Goal: Task Accomplishment & Management: Use online tool/utility

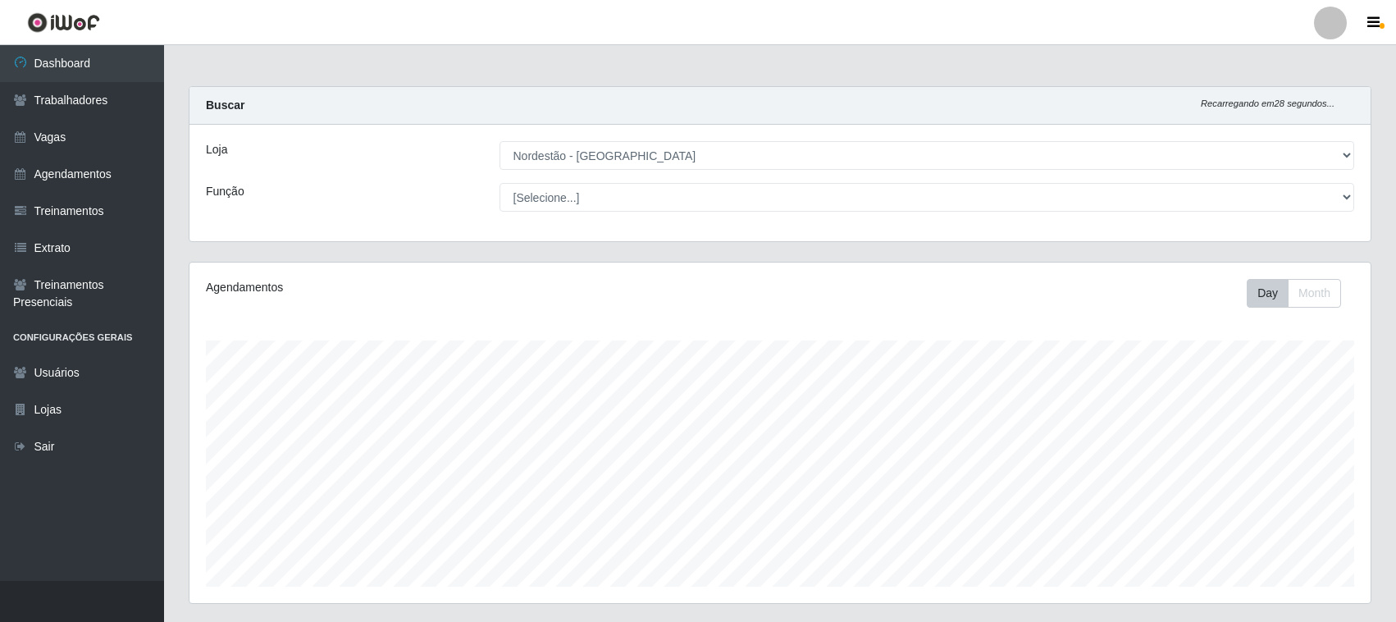
select select "420"
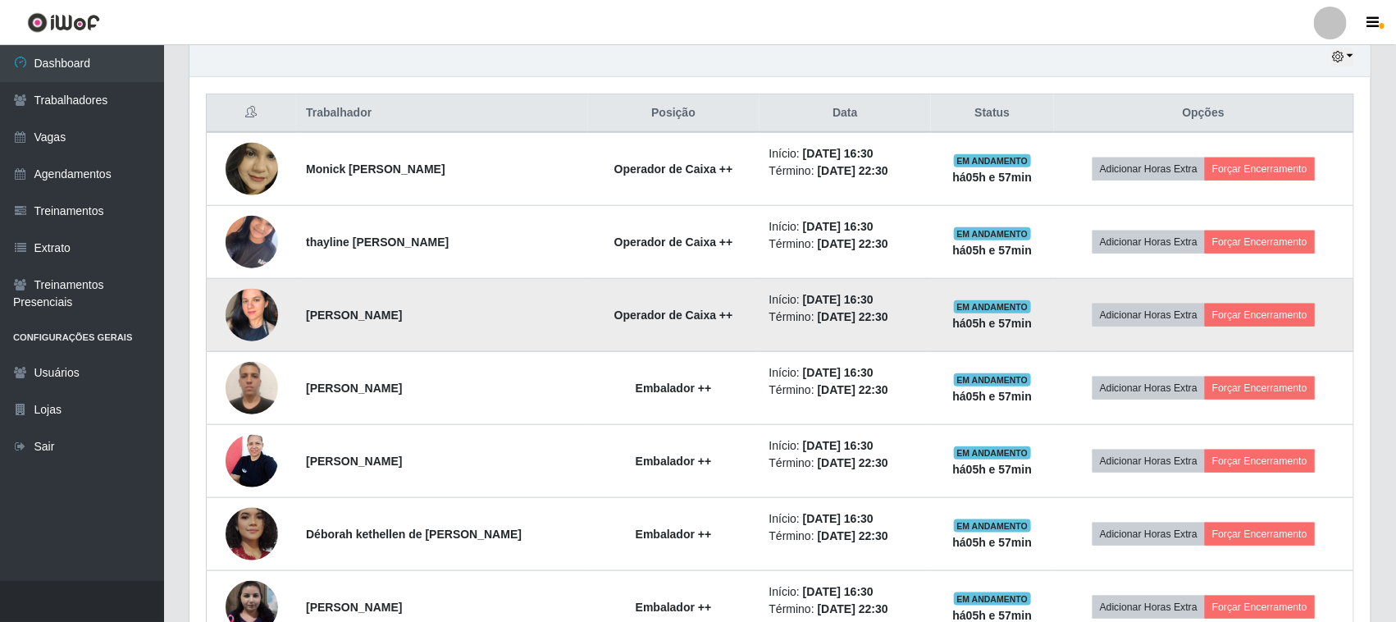
scroll to position [341, 1181]
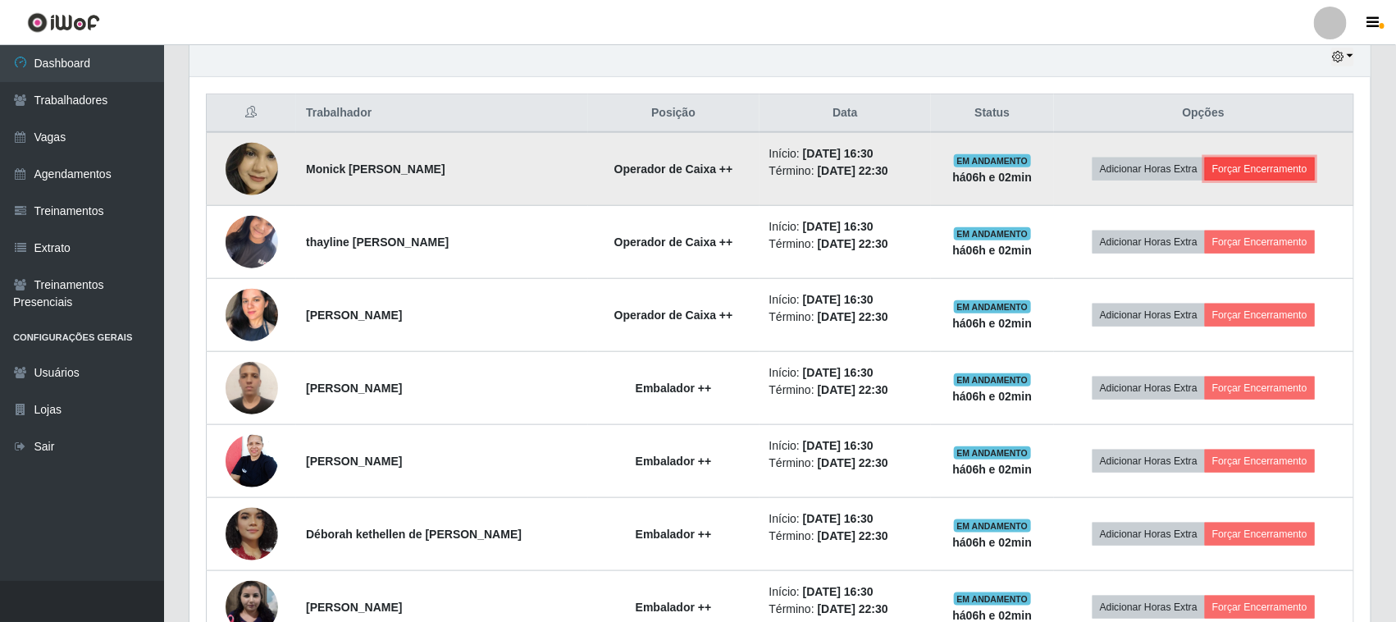
click at [1285, 171] on button "Forçar Encerramento" at bounding box center [1260, 168] width 110 height 23
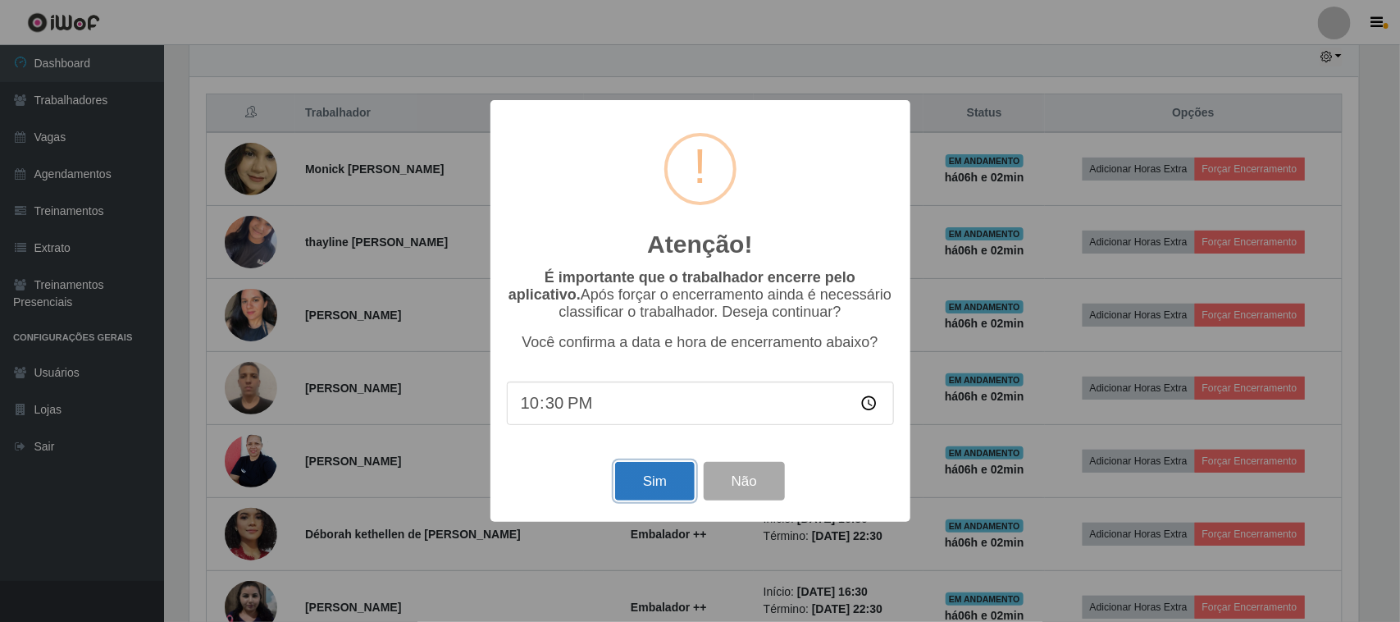
click at [654, 490] on button "Sim" at bounding box center [655, 481] width 80 height 39
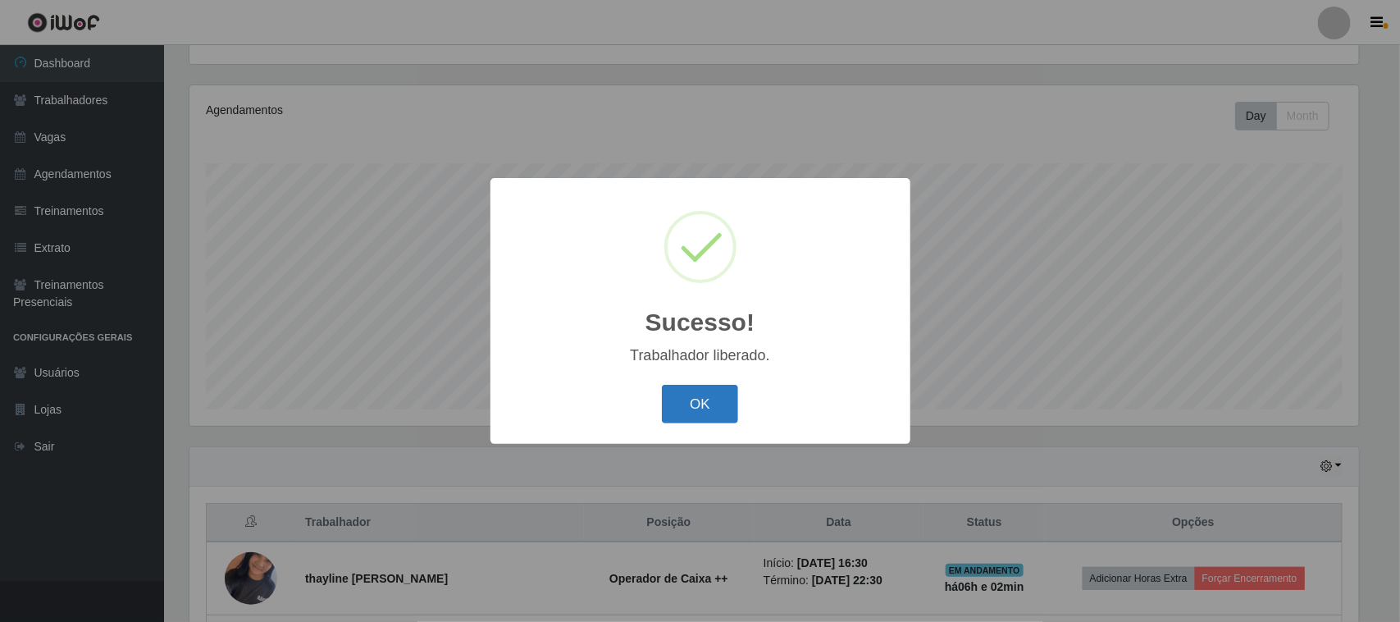
click at [694, 399] on button "OK" at bounding box center [700, 404] width 76 height 39
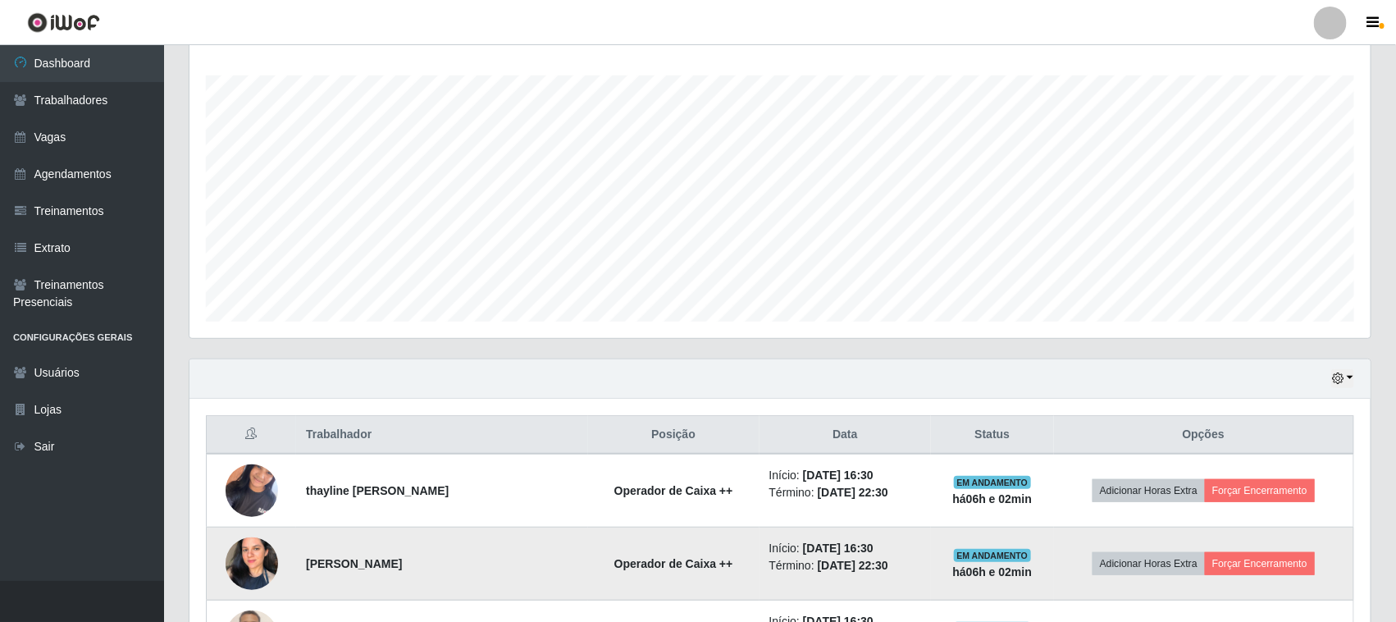
scroll to position [382, 0]
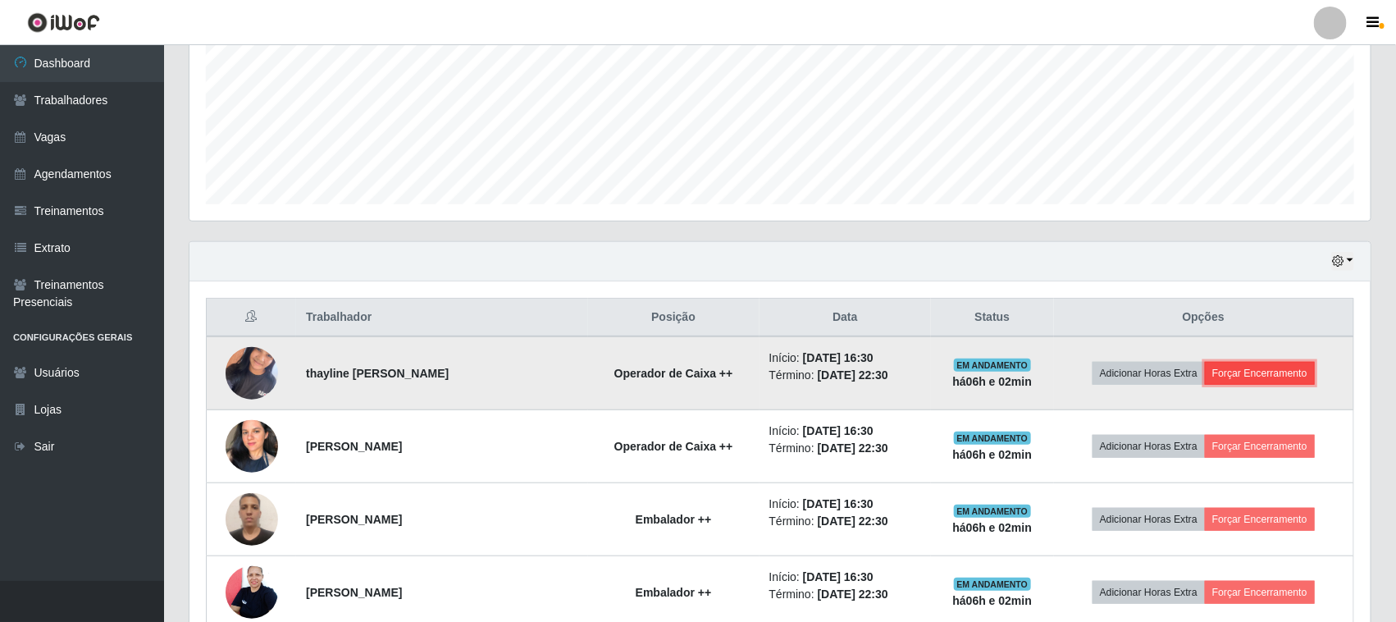
click at [1296, 380] on button "Forçar Encerramento" at bounding box center [1260, 373] width 110 height 23
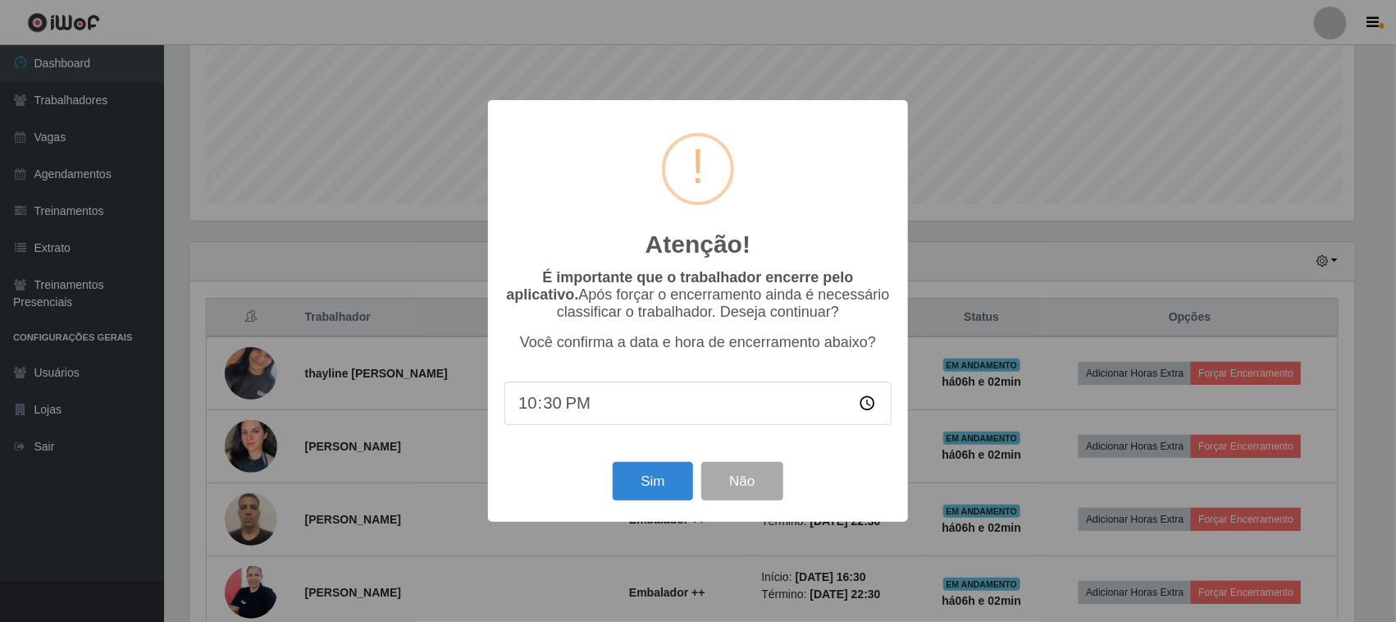
scroll to position [341, 1170]
click at [654, 480] on button "Sim" at bounding box center [655, 481] width 80 height 39
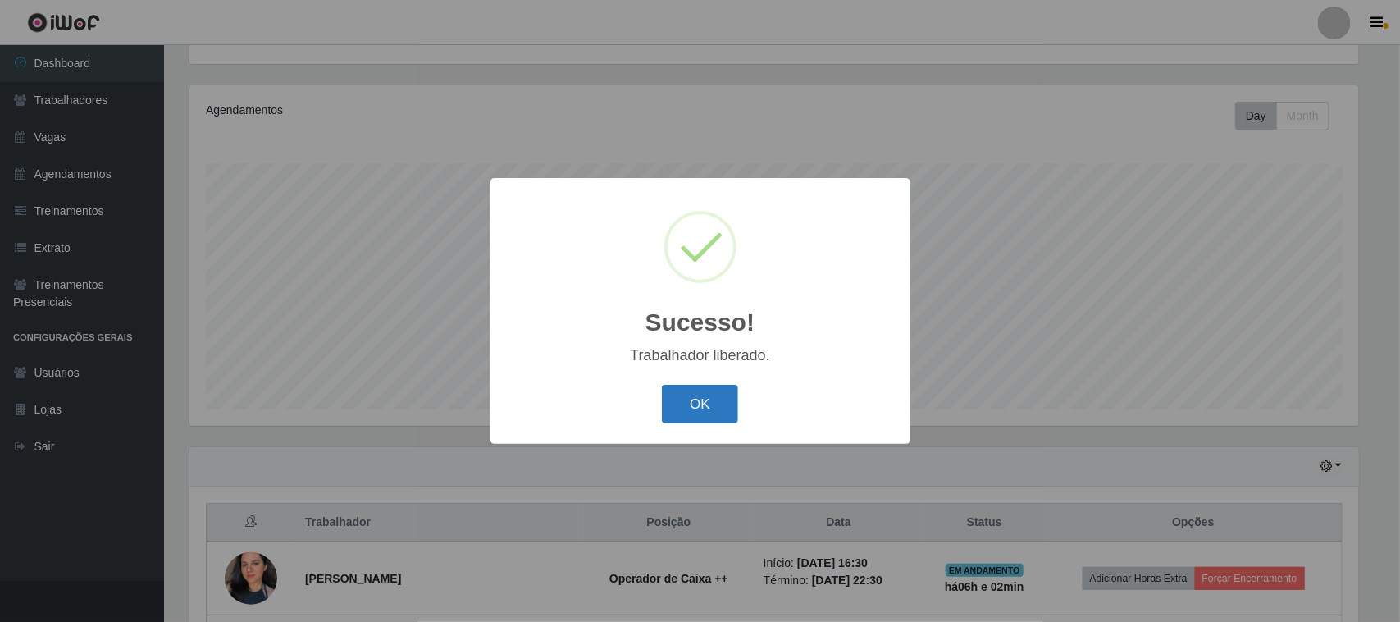
click at [692, 398] on button "OK" at bounding box center [700, 404] width 76 height 39
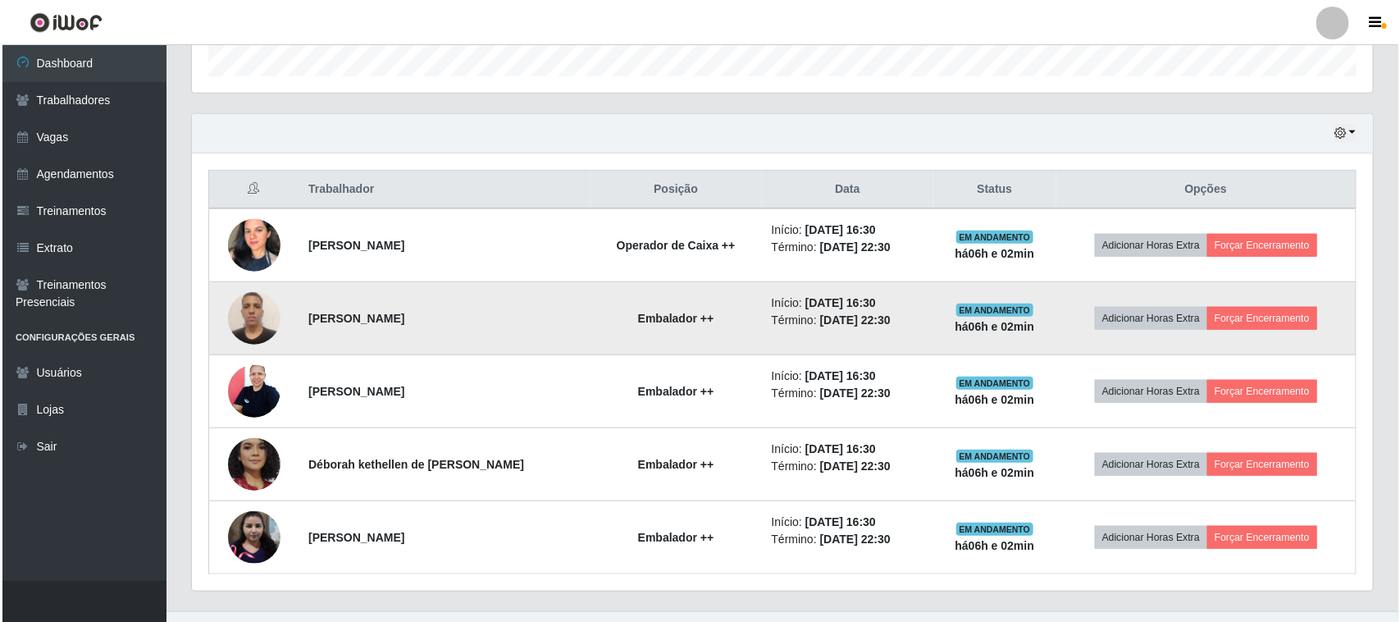
scroll to position [542, 0]
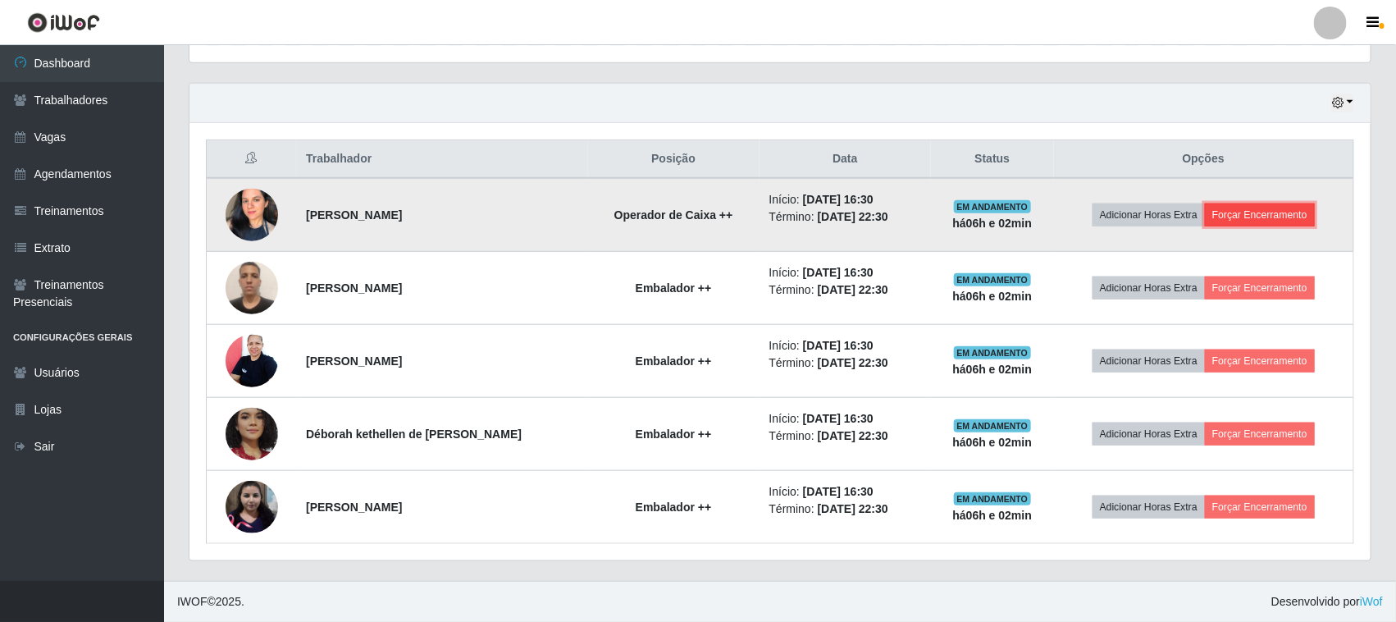
click at [1228, 205] on button "Forçar Encerramento" at bounding box center [1260, 214] width 110 height 23
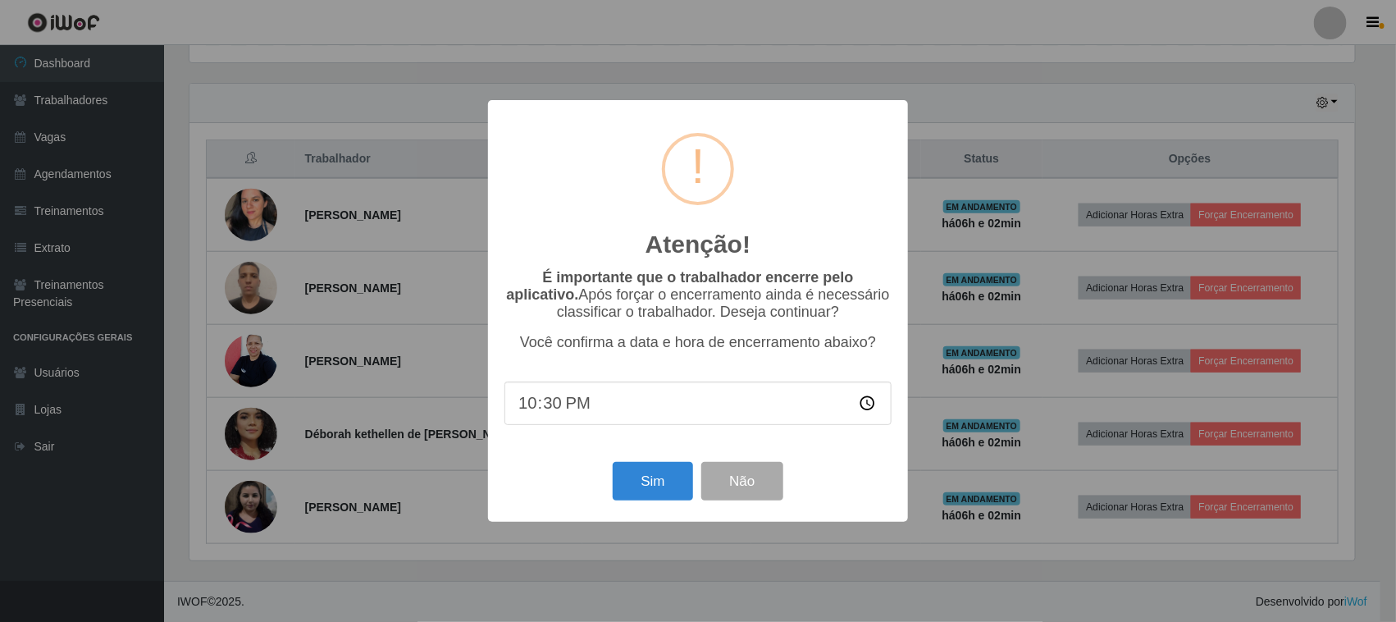
scroll to position [341, 1170]
click at [666, 491] on button "Sim" at bounding box center [655, 481] width 80 height 39
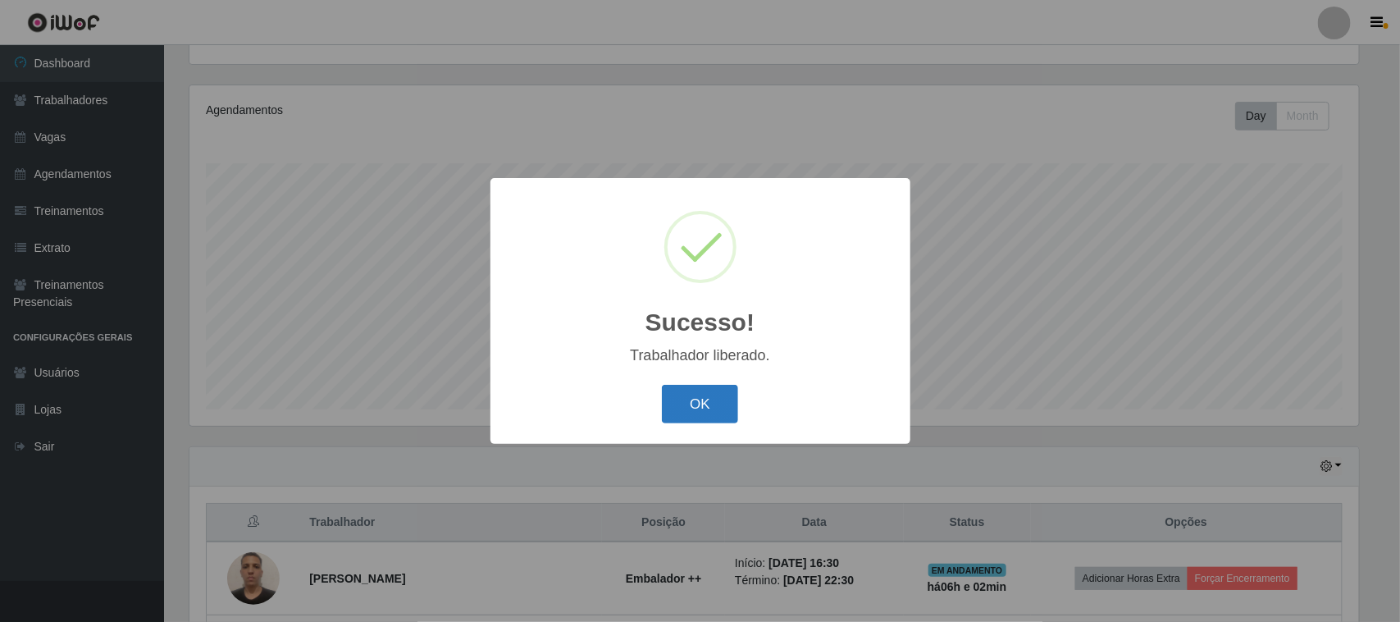
click at [682, 402] on button "OK" at bounding box center [700, 404] width 76 height 39
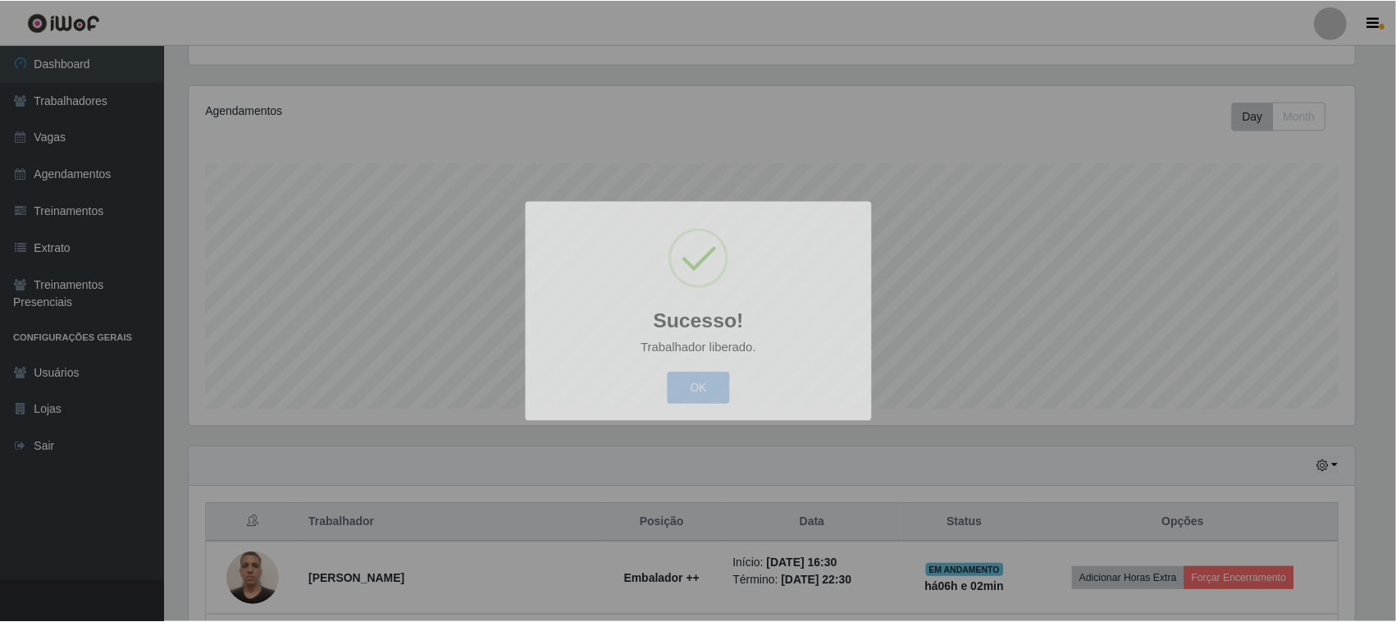
scroll to position [0, 0]
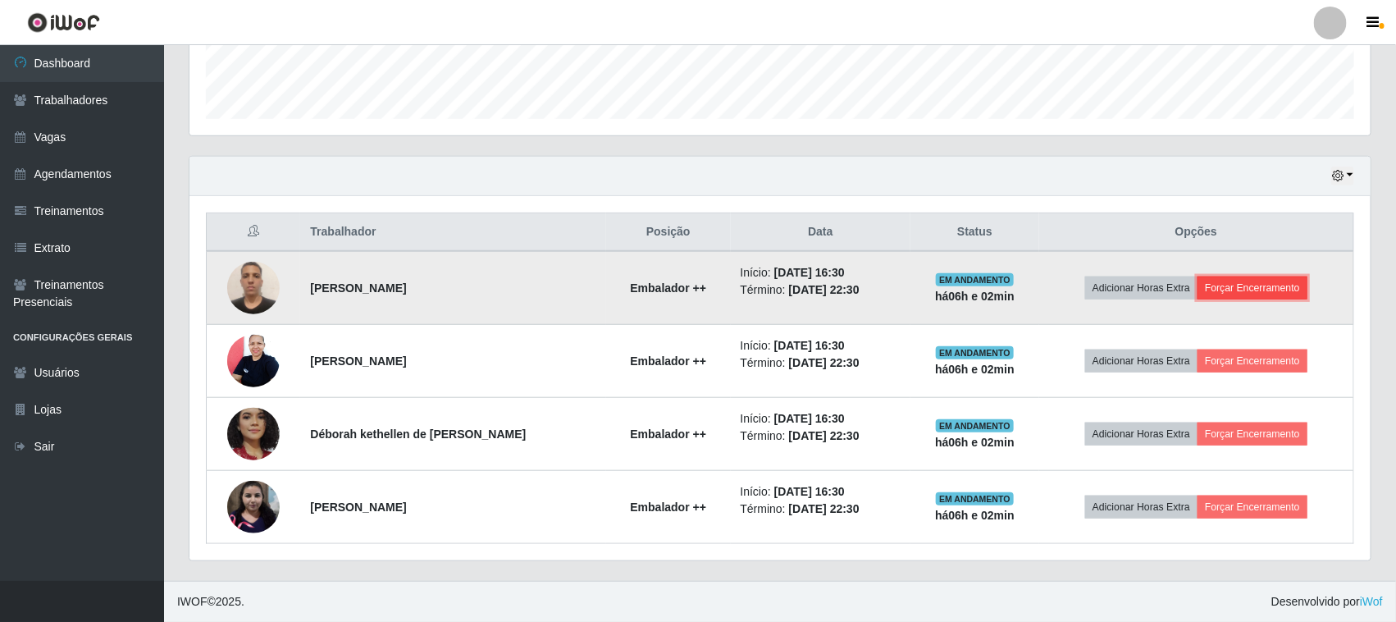
click at [1276, 285] on button "Forçar Encerramento" at bounding box center [1253, 287] width 110 height 23
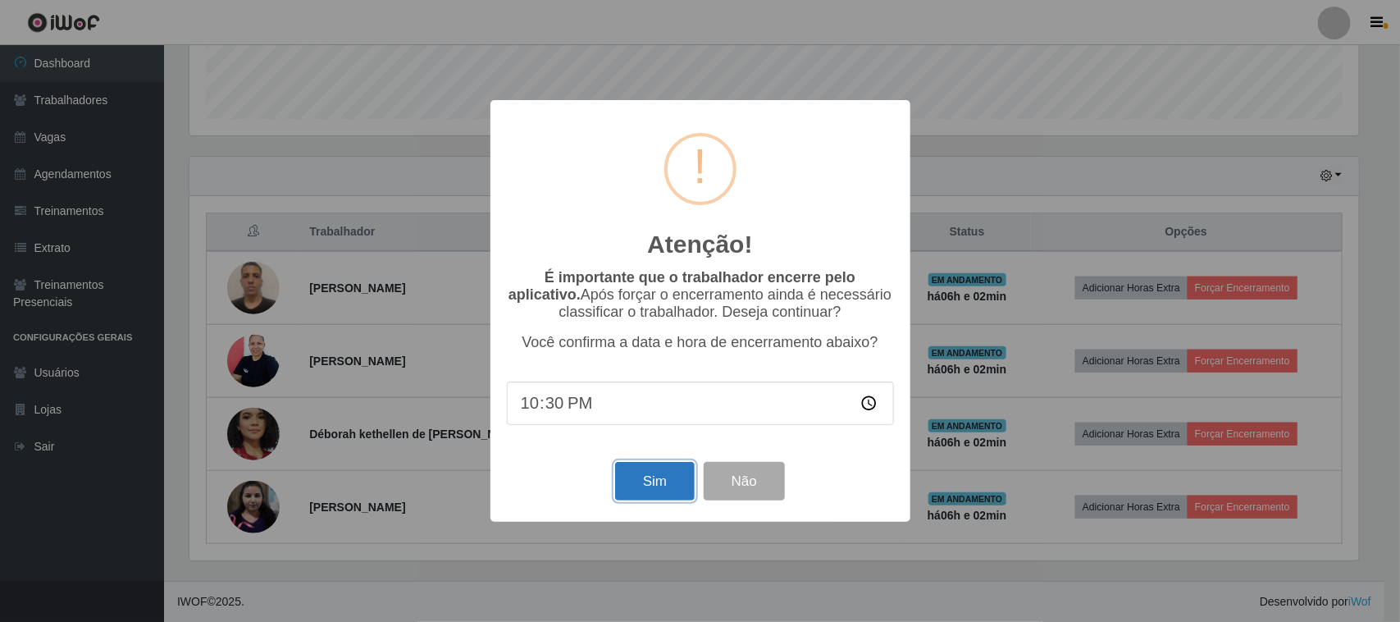
click at [623, 491] on button "Sim" at bounding box center [655, 481] width 80 height 39
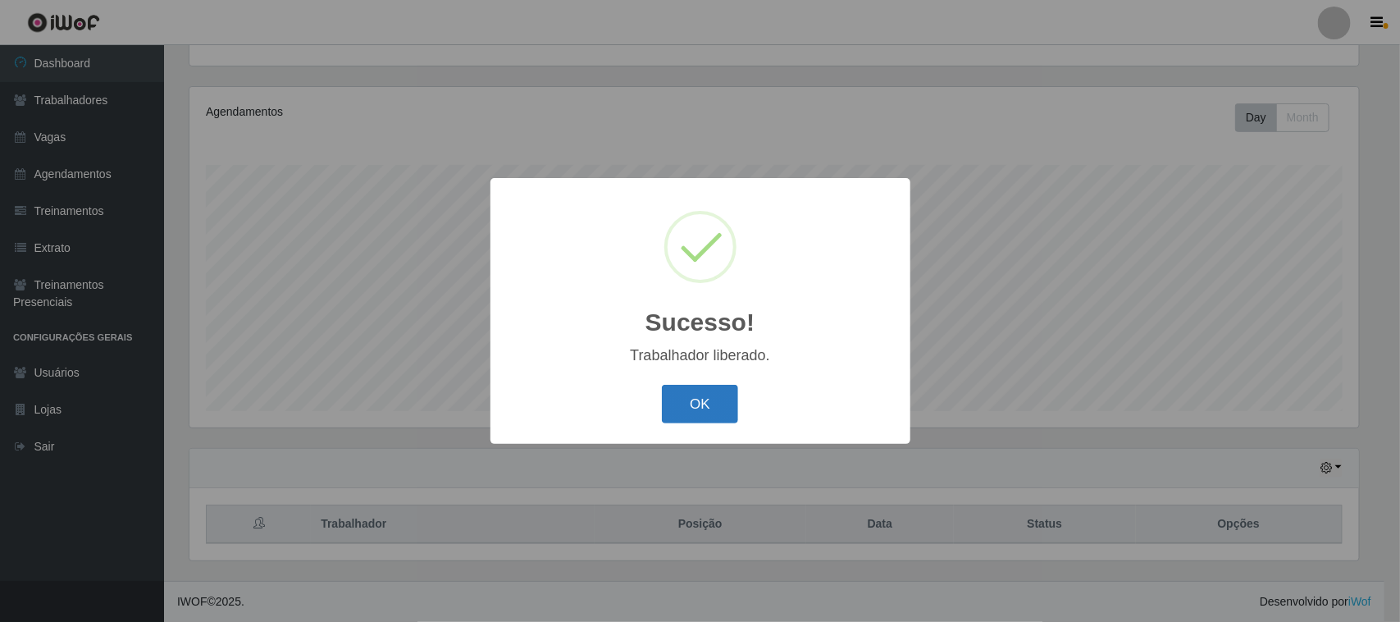
click at [699, 408] on button "OK" at bounding box center [700, 404] width 76 height 39
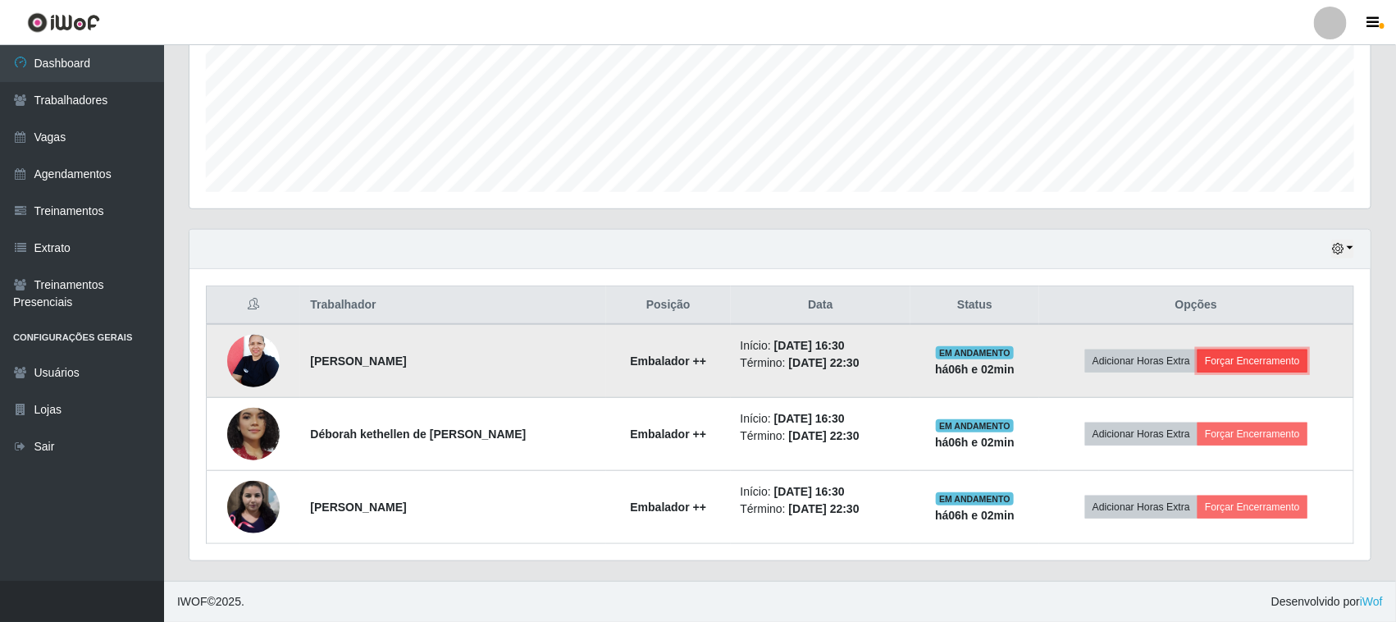
click at [1276, 363] on button "Forçar Encerramento" at bounding box center [1253, 360] width 110 height 23
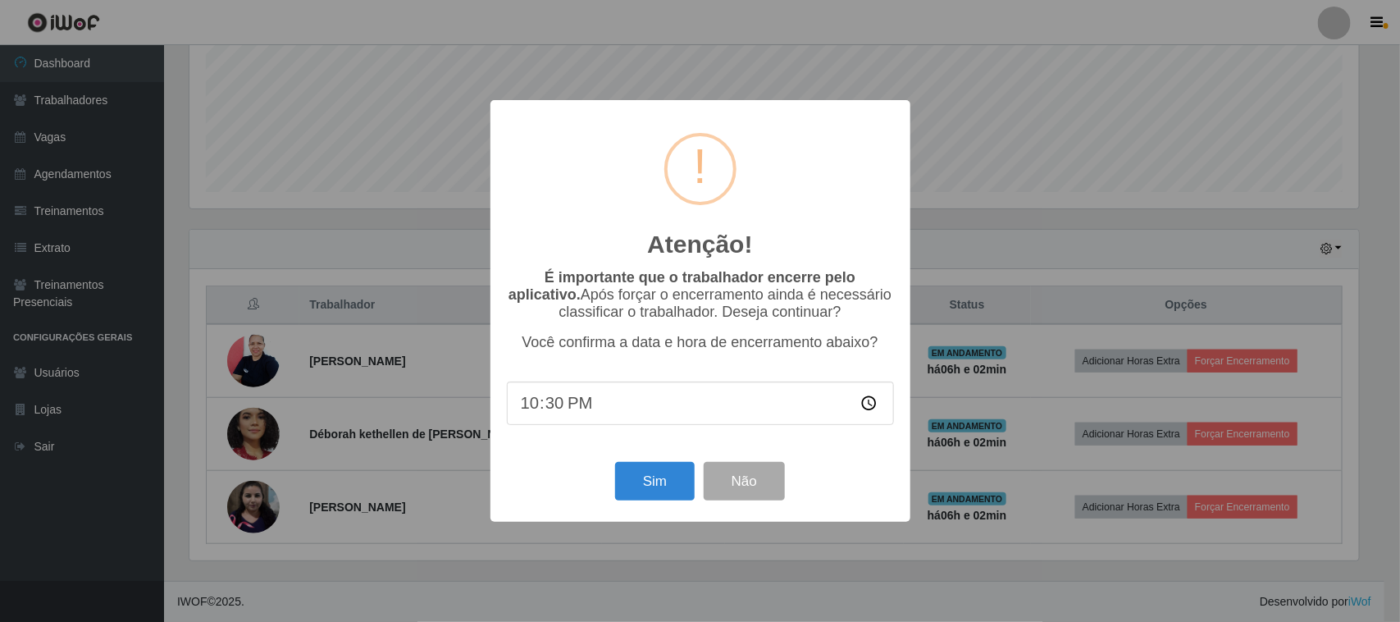
click at [664, 465] on div "Sim Não" at bounding box center [700, 481] width 387 height 47
click at [664, 478] on button "Sim" at bounding box center [655, 481] width 80 height 39
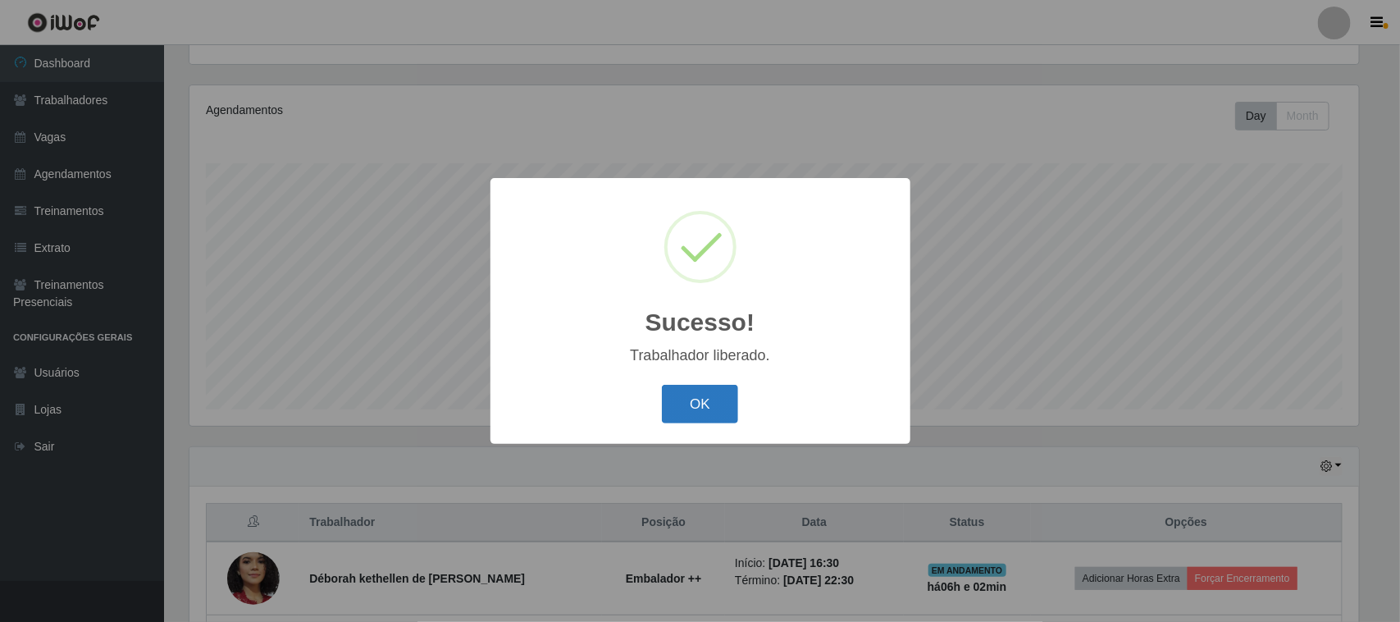
click at [712, 415] on button "OK" at bounding box center [700, 404] width 76 height 39
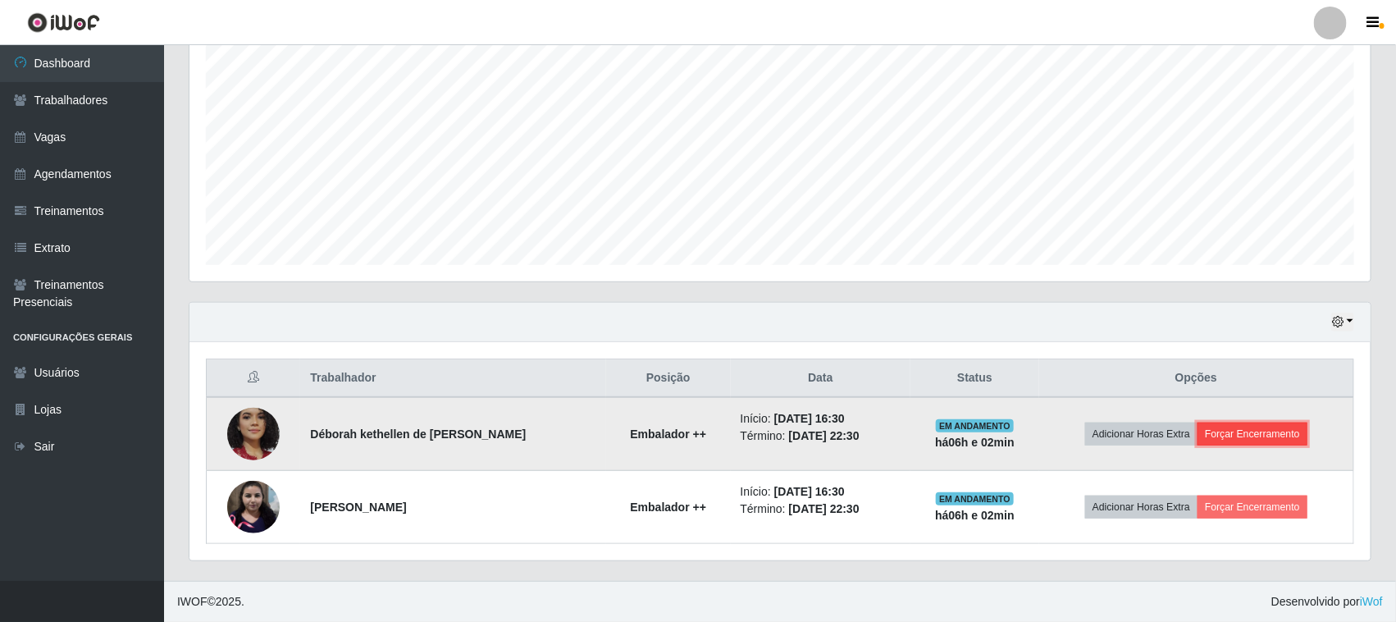
click at [1290, 427] on button "Forçar Encerramento" at bounding box center [1253, 433] width 110 height 23
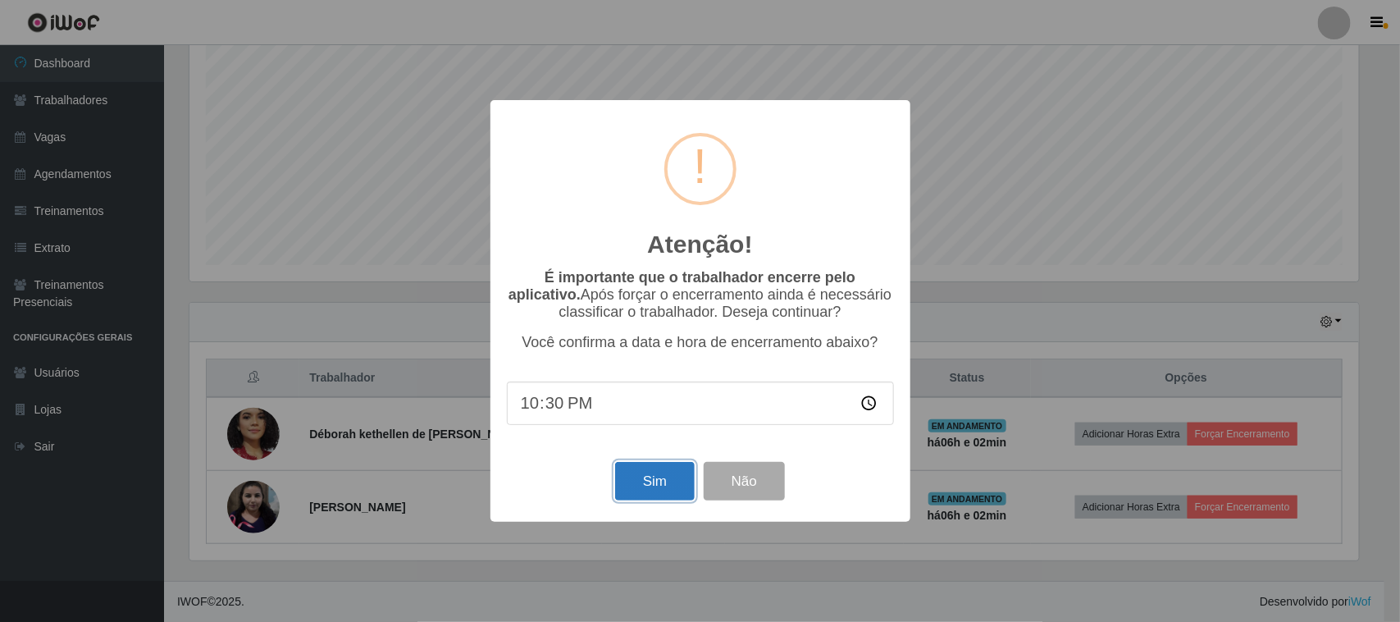
click at [640, 494] on button "Sim" at bounding box center [655, 481] width 80 height 39
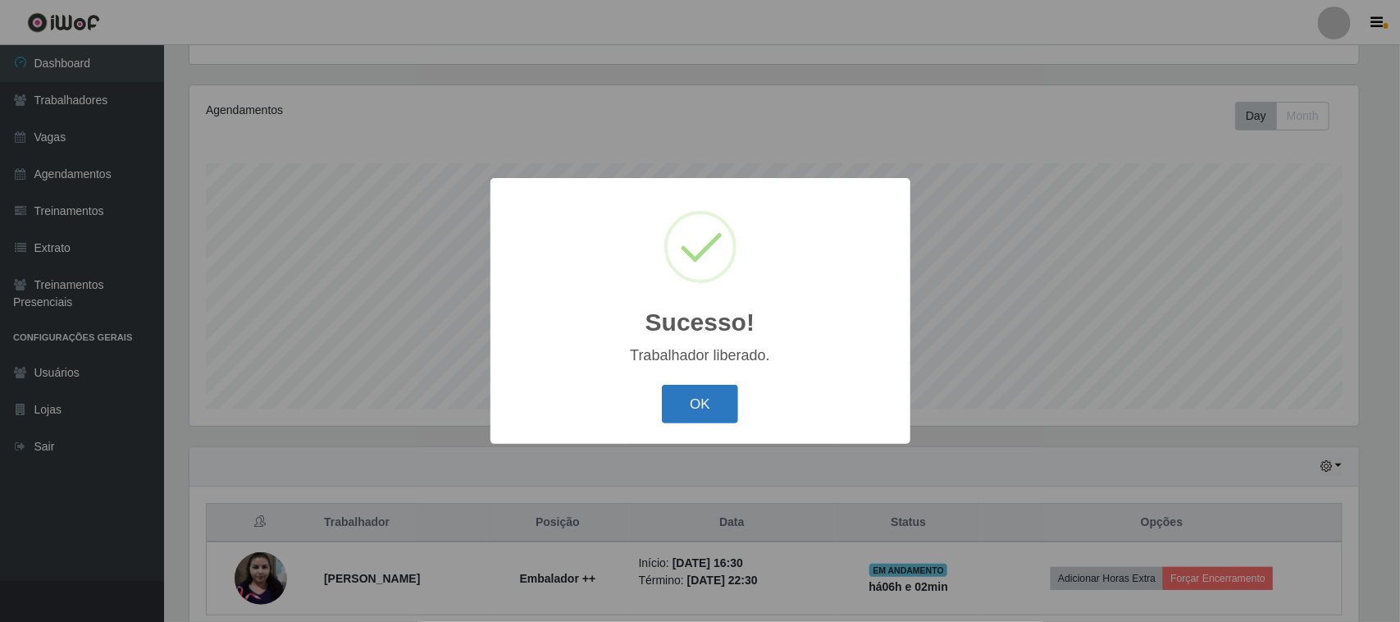
click at [724, 402] on button "OK" at bounding box center [700, 404] width 76 height 39
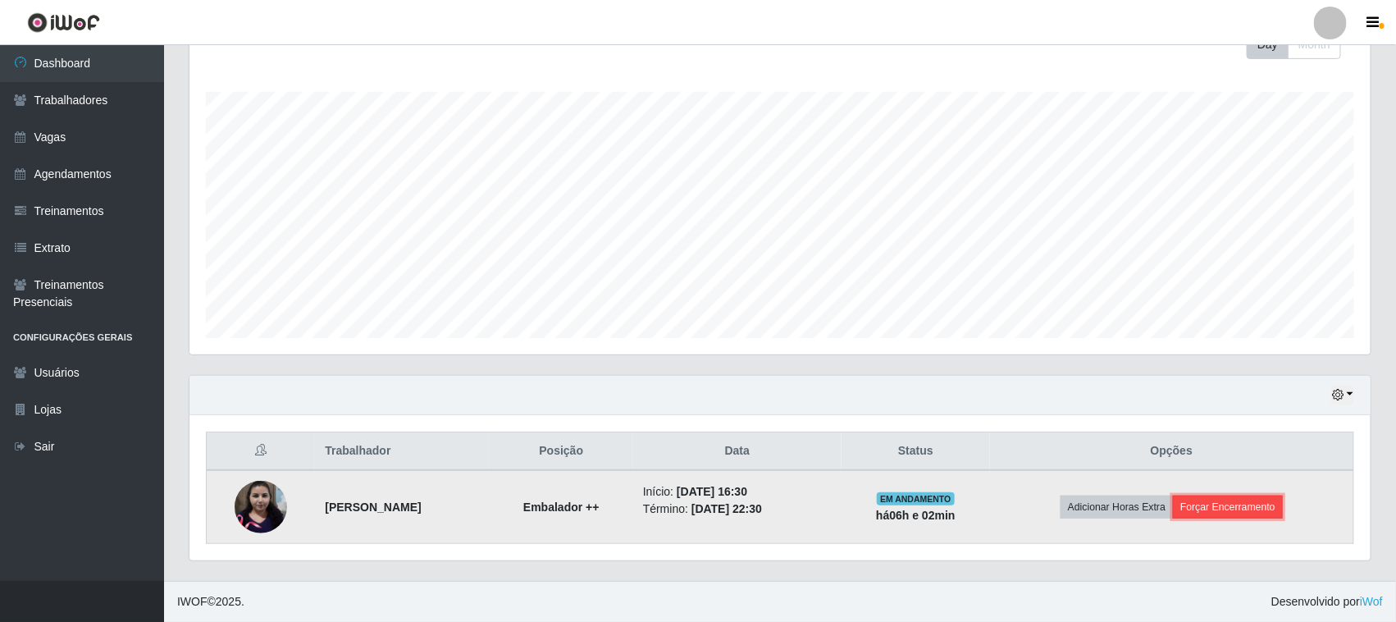
click at [1278, 518] on button "Forçar Encerramento" at bounding box center [1228, 506] width 110 height 23
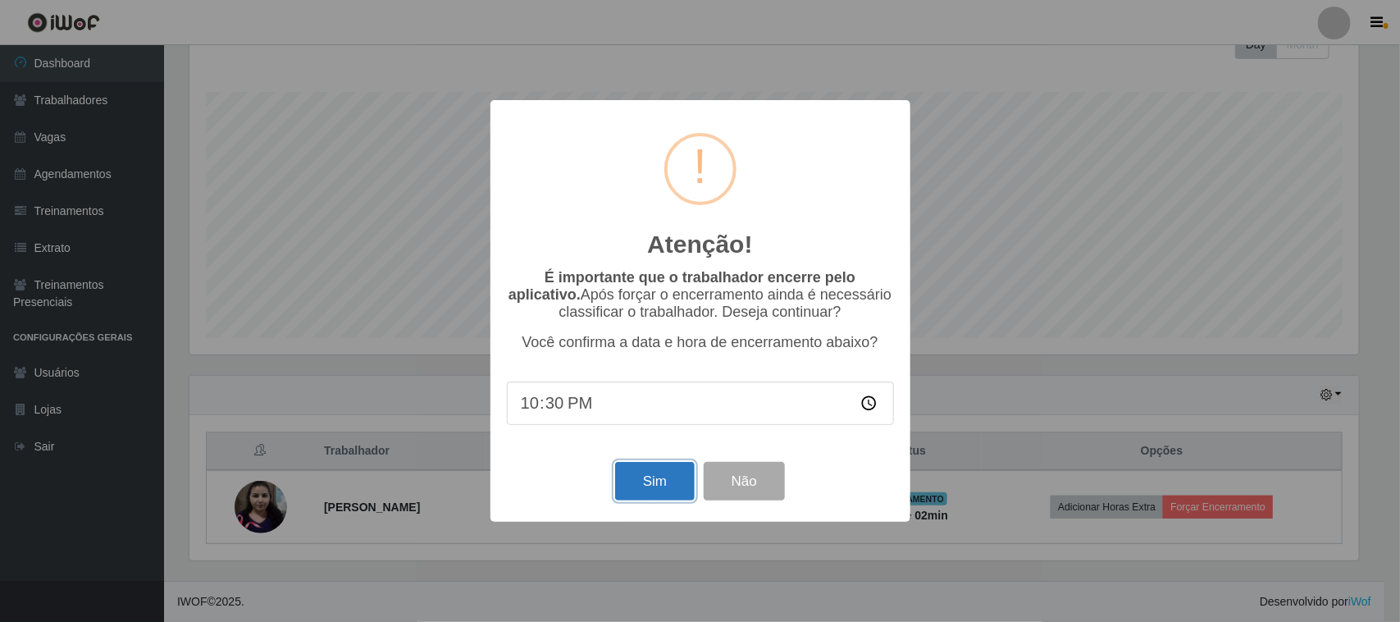
click at [666, 490] on button "Sim" at bounding box center [655, 481] width 80 height 39
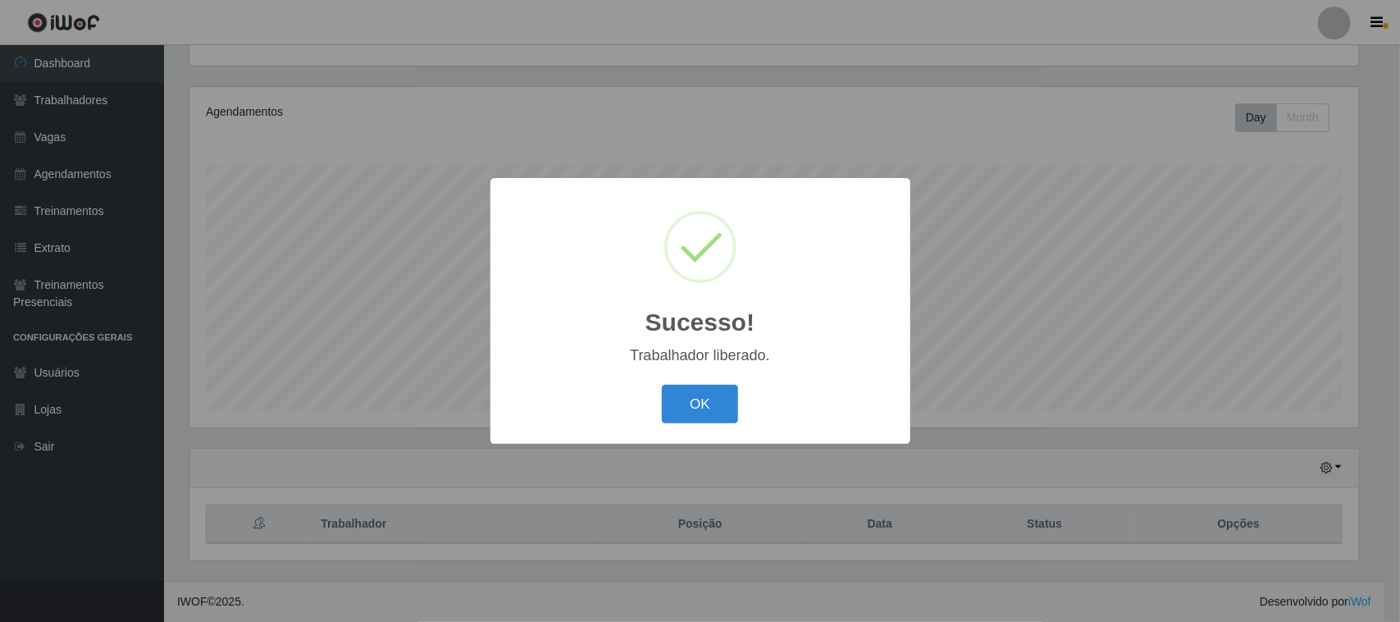
click at [715, 427] on div "OK Cancel" at bounding box center [700, 404] width 387 height 47
click at [716, 417] on button "OK" at bounding box center [700, 404] width 76 height 39
